Goal: Task Accomplishment & Management: Use online tool/utility

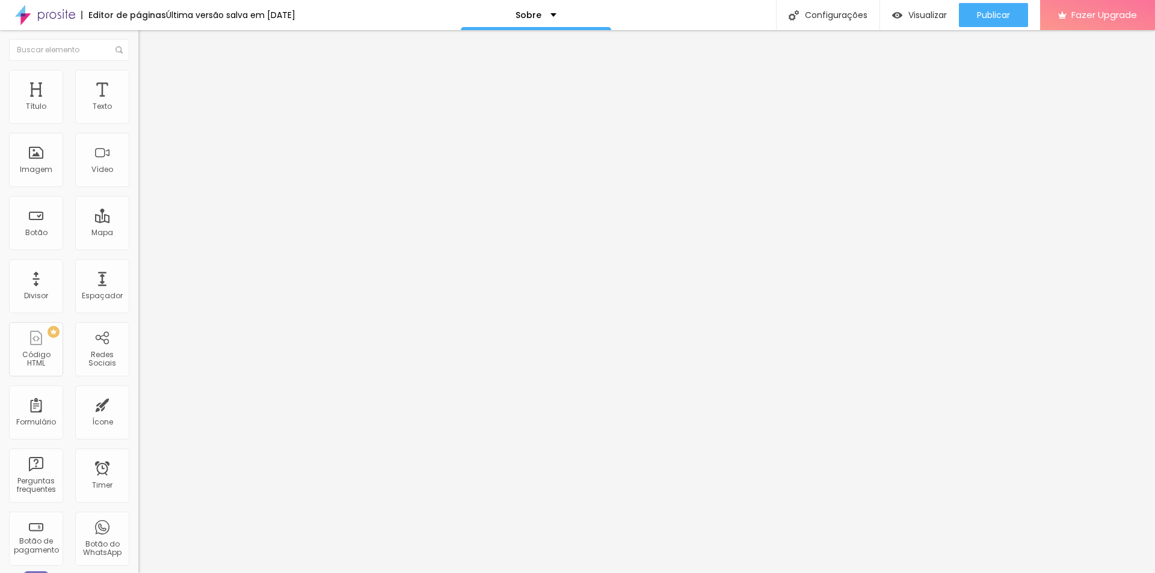
click at [138, 103] on span "Trocar imagem" at bounding box center [171, 98] width 66 height 10
click at [149, 82] on span "Avançado" at bounding box center [169, 78] width 40 height 10
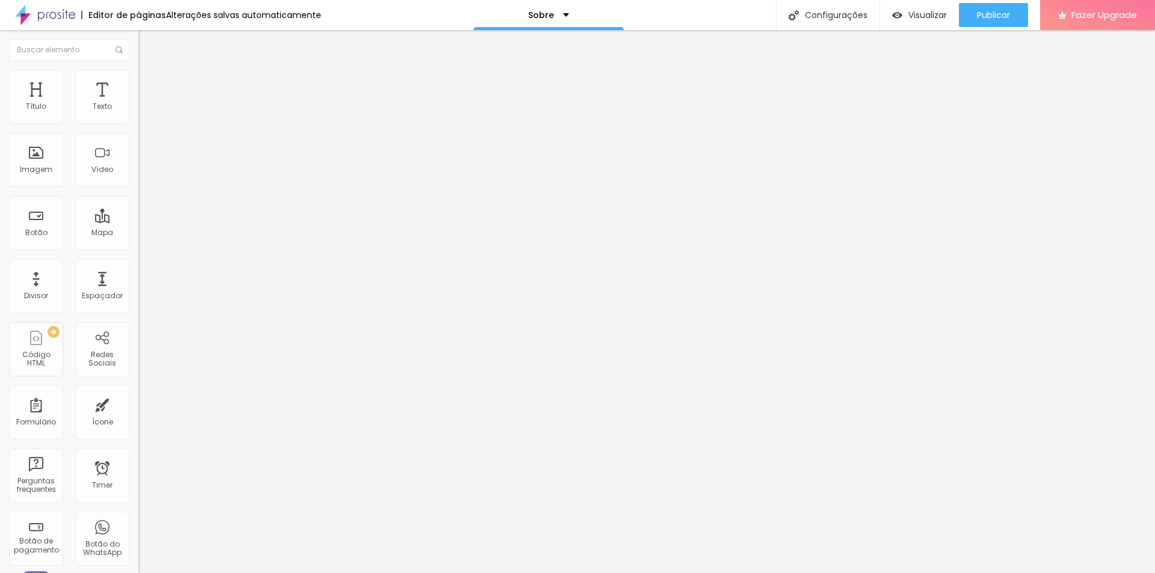
click at [138, 70] on li "Estilo" at bounding box center [207, 64] width 138 height 12
click at [93, 111] on div "Texto" at bounding box center [102, 106] width 19 height 8
click at [82, 110] on div "Texto" at bounding box center [102, 97] width 54 height 54
click at [149, 83] on span "Avançado" at bounding box center [169, 78] width 40 height 10
click at [147, 47] on img "button" at bounding box center [152, 44] width 10 height 10
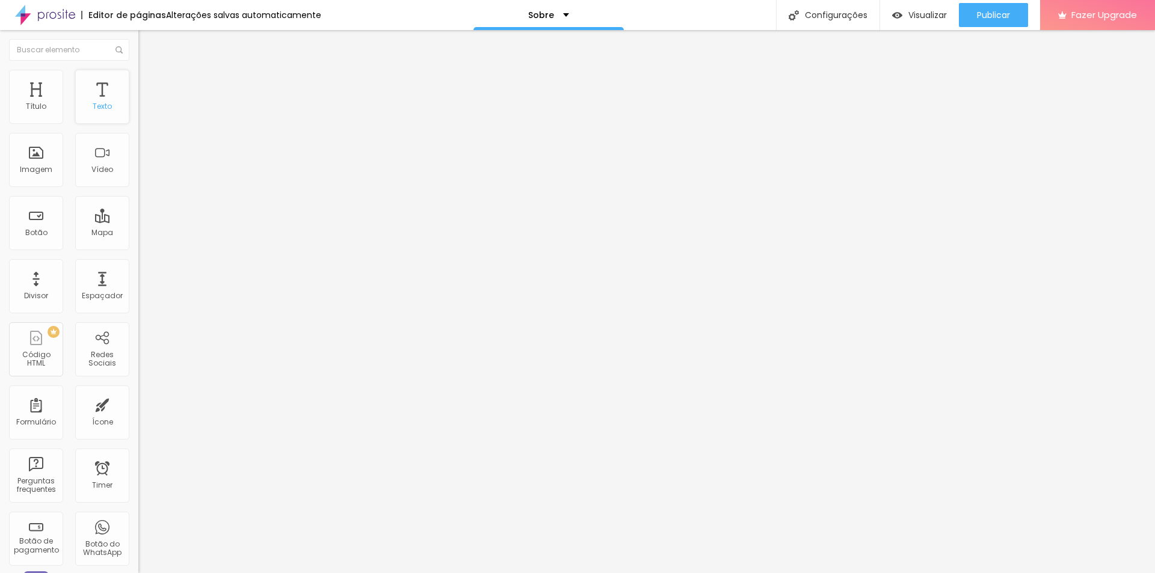
click at [103, 104] on div "Texto" at bounding box center [102, 97] width 54 height 54
click at [47, 107] on div "Título" at bounding box center [36, 97] width 54 height 54
click at [93, 97] on div "Texto" at bounding box center [102, 97] width 54 height 54
click at [991, 14] on span "Publicar" at bounding box center [993, 15] width 33 height 10
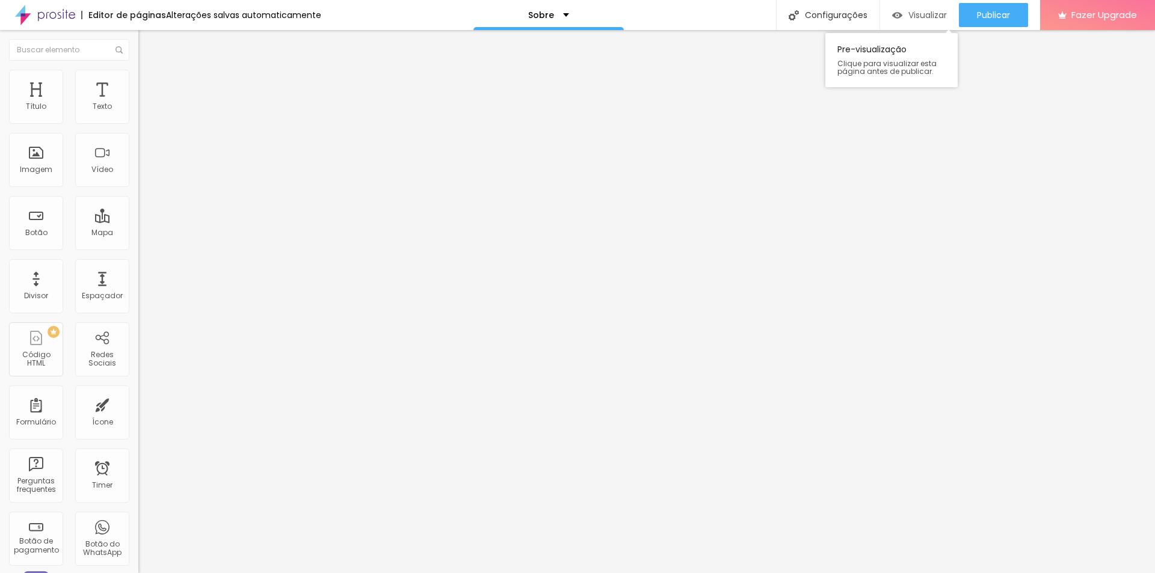
click at [930, 15] on span "Visualizar" at bounding box center [927, 15] width 38 height 10
